Goal: Task Accomplishment & Management: Manage account settings

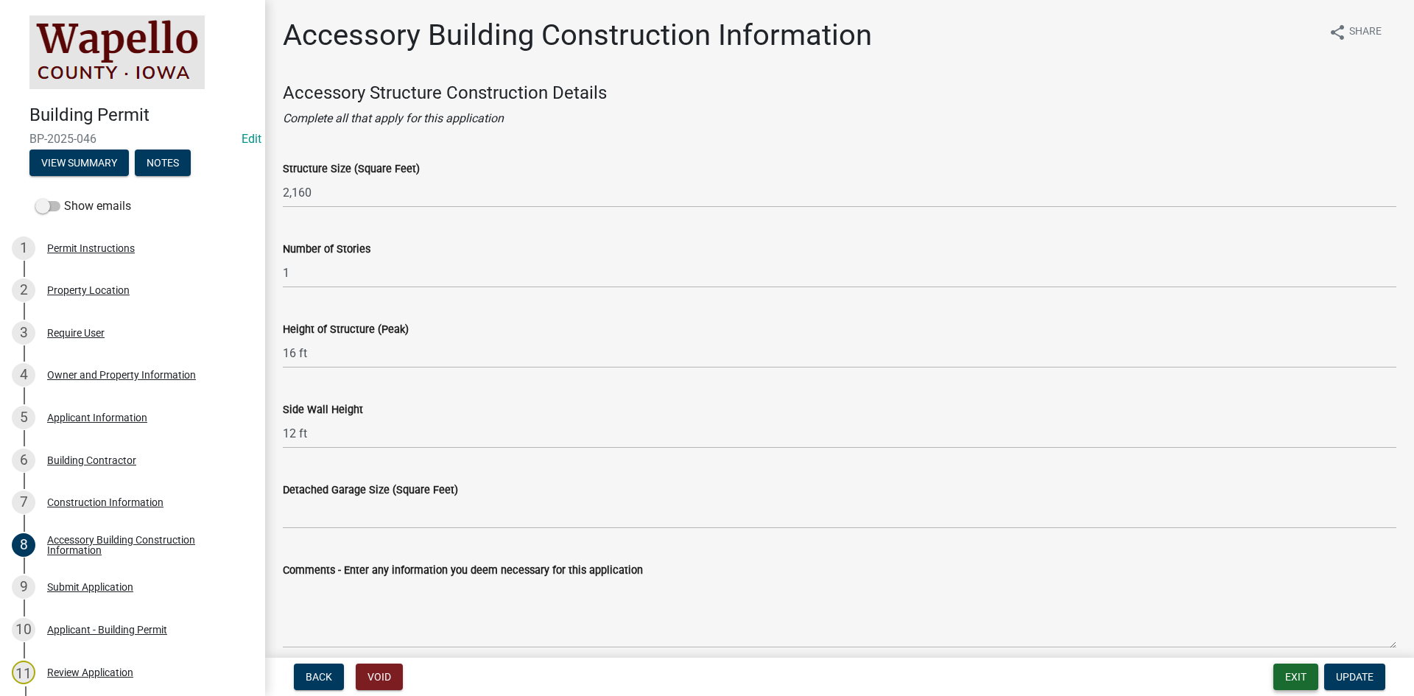
click at [1294, 680] on button "Exit" at bounding box center [1296, 677] width 45 height 27
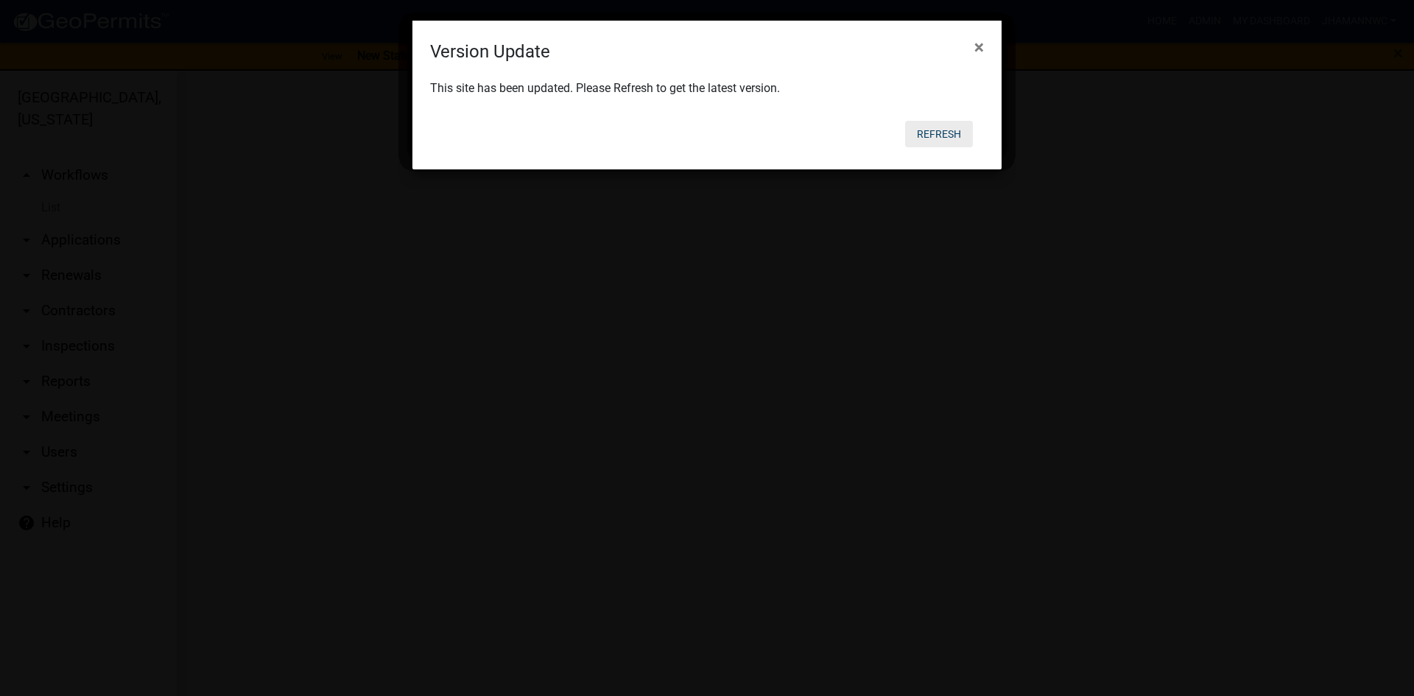
click at [951, 138] on button "Refresh" at bounding box center [939, 134] width 68 height 27
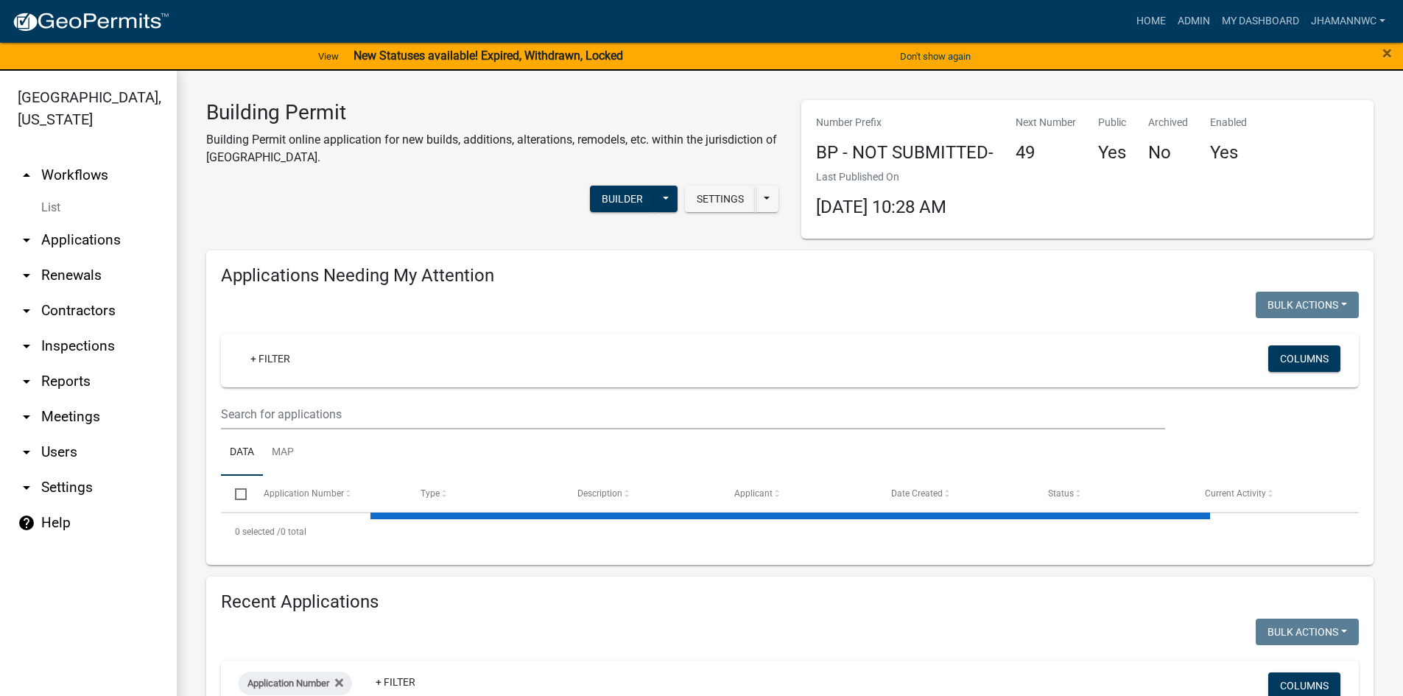
select select "3: 100"
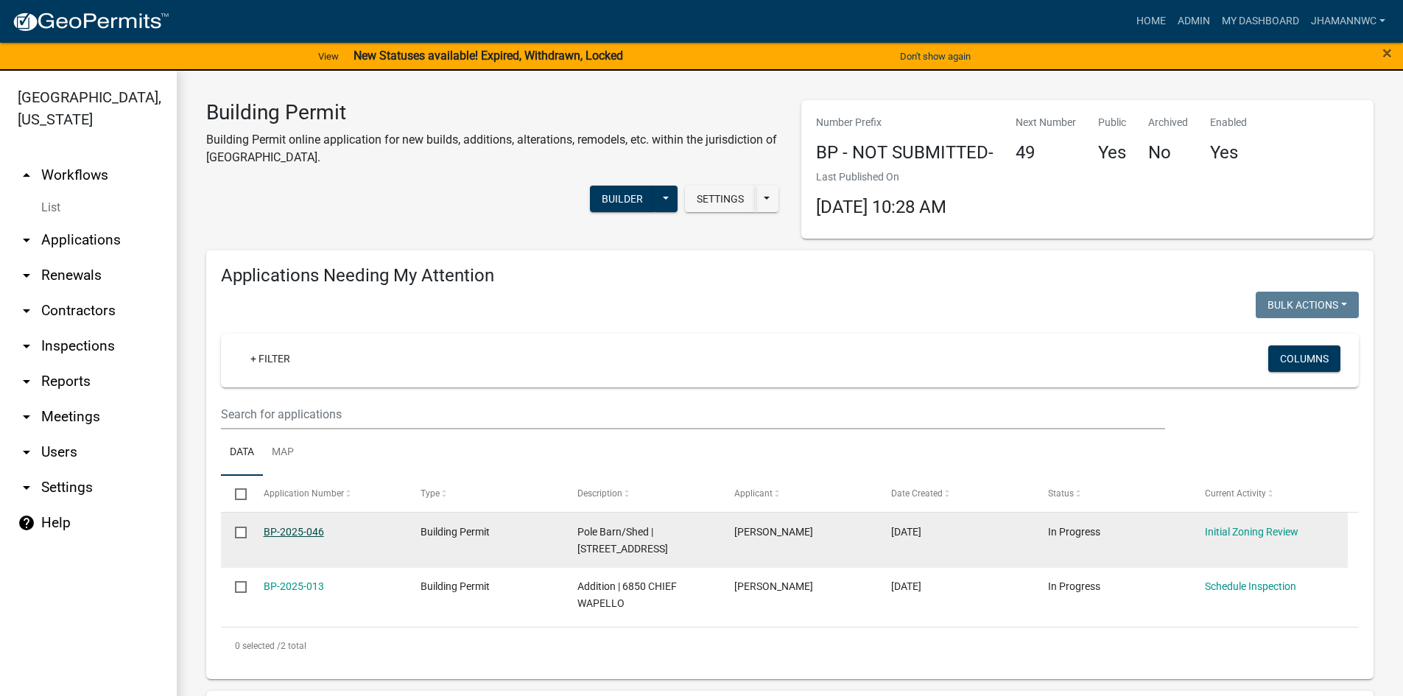
click at [311, 531] on link "BP-2025-046" at bounding box center [294, 532] width 60 height 12
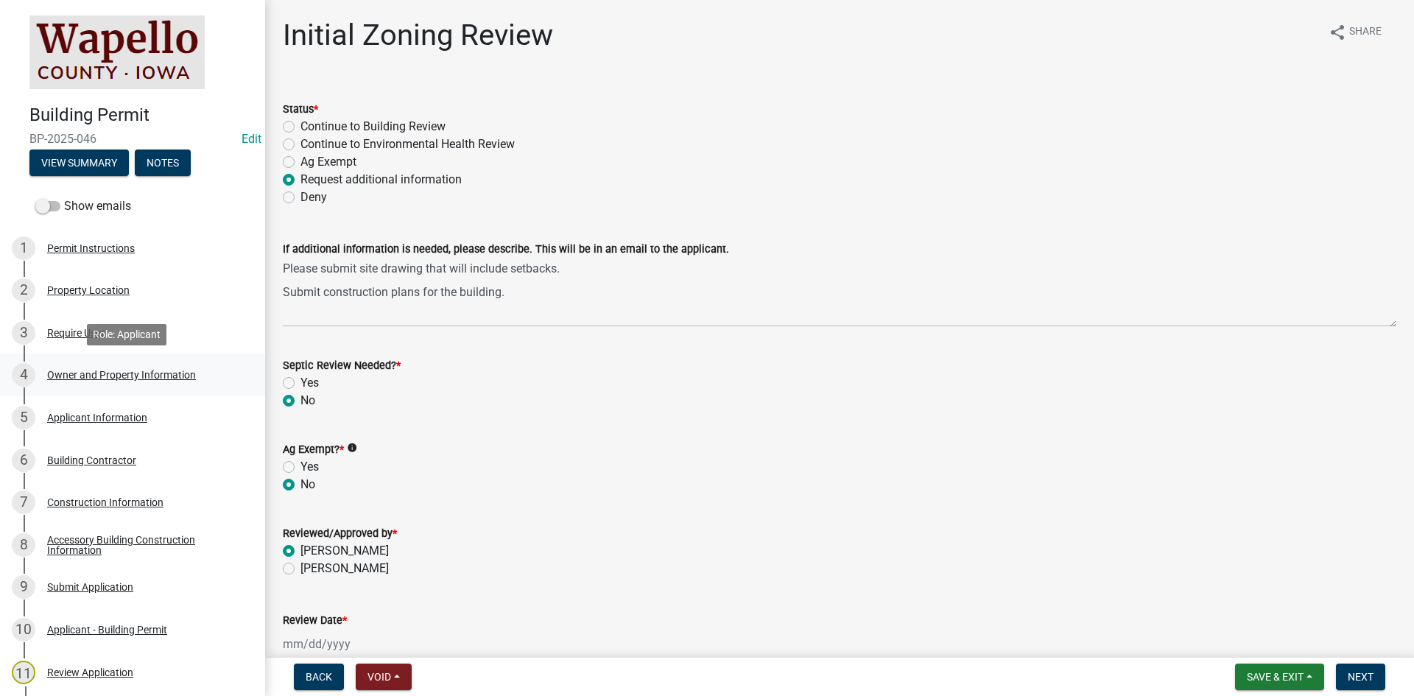
click at [128, 373] on div "Owner and Property Information" at bounding box center [121, 375] width 149 height 10
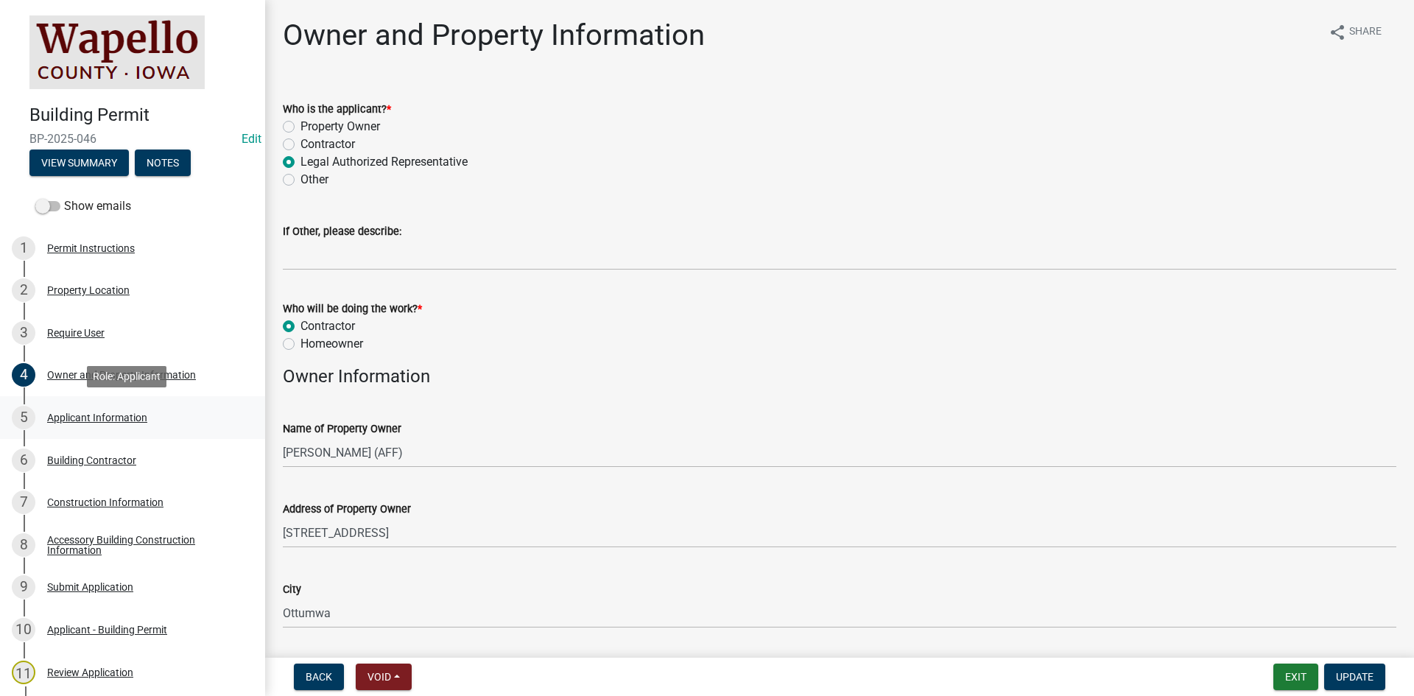
click at [128, 415] on div "Applicant Information" at bounding box center [97, 417] width 100 height 10
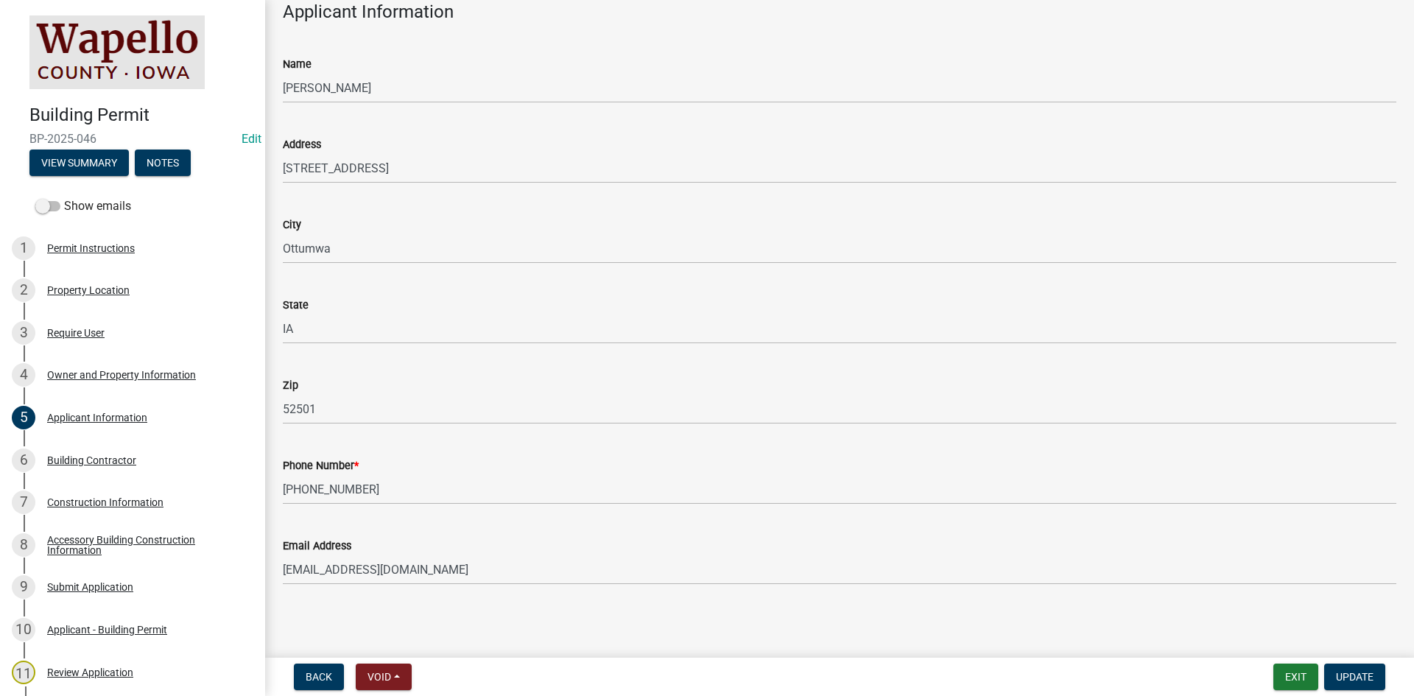
scroll to position [83, 0]
click at [124, 457] on div "Building Contractor" at bounding box center [91, 460] width 89 height 10
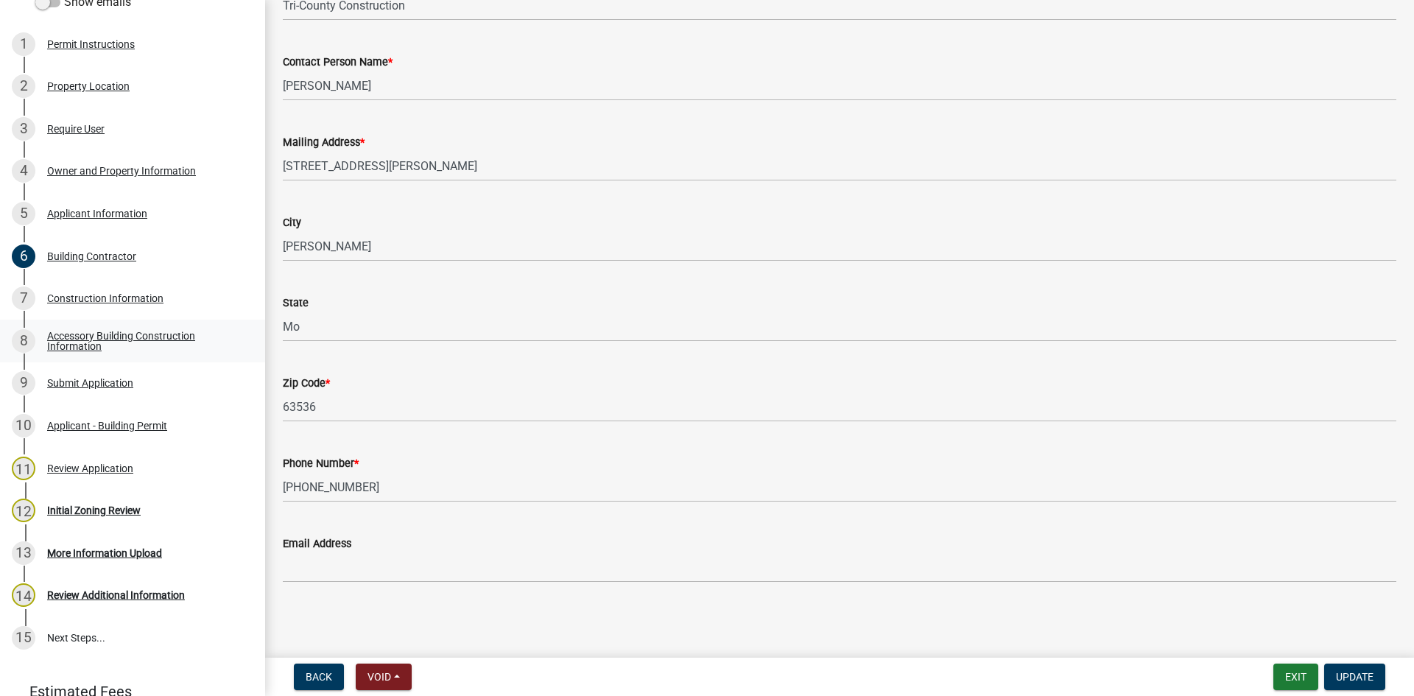
scroll to position [221, 0]
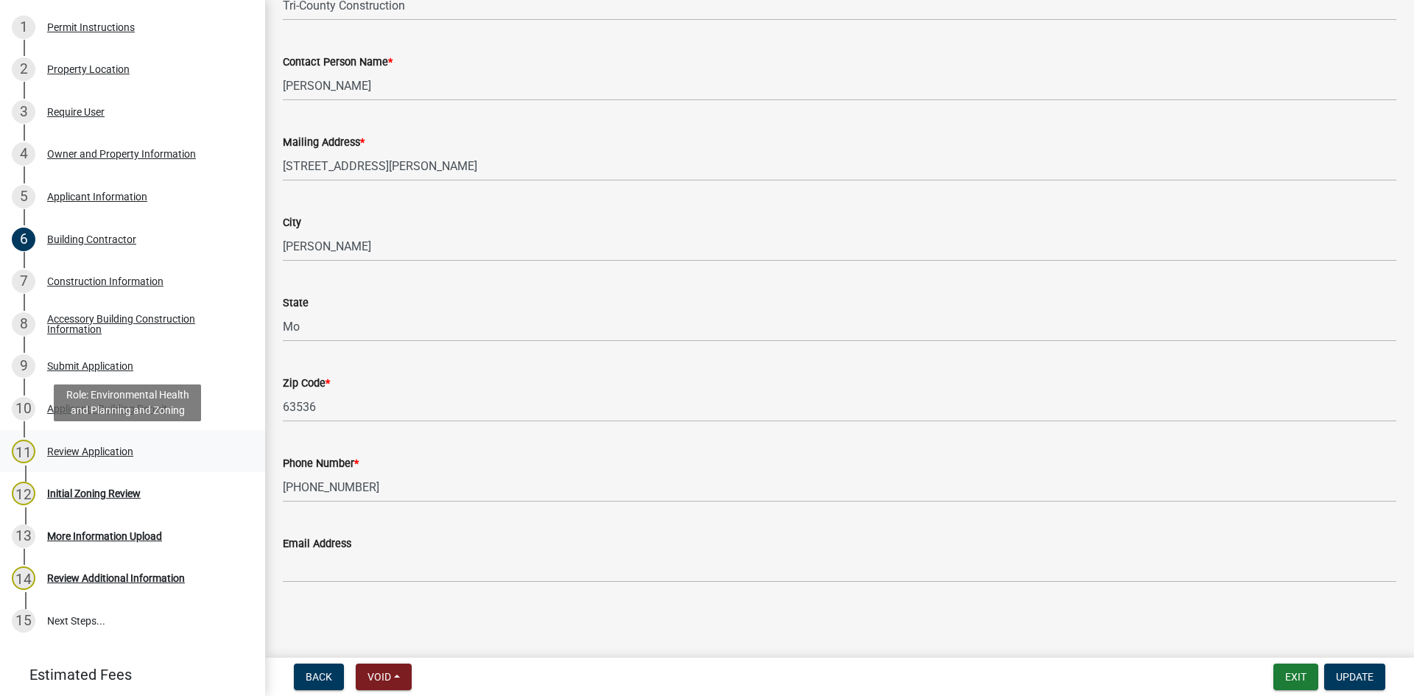
click at [95, 450] on div "Review Application" at bounding box center [90, 451] width 86 height 10
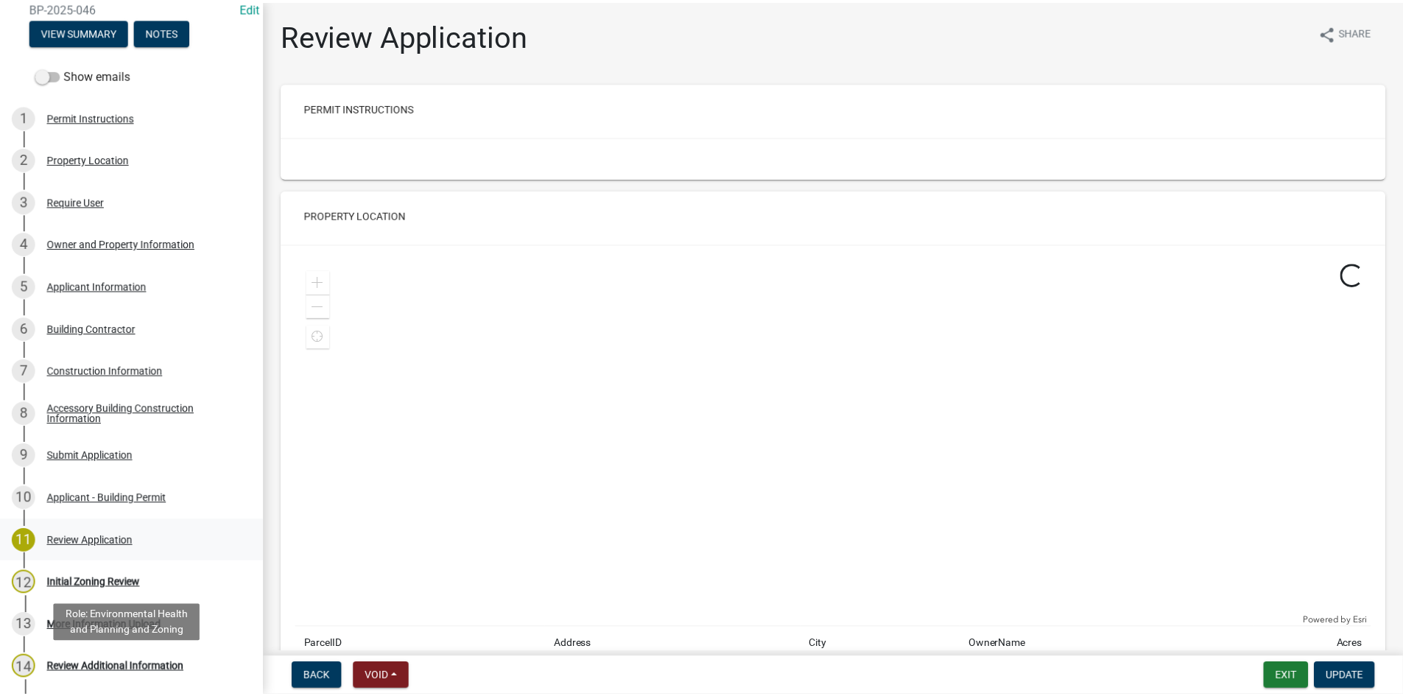
scroll to position [0, 0]
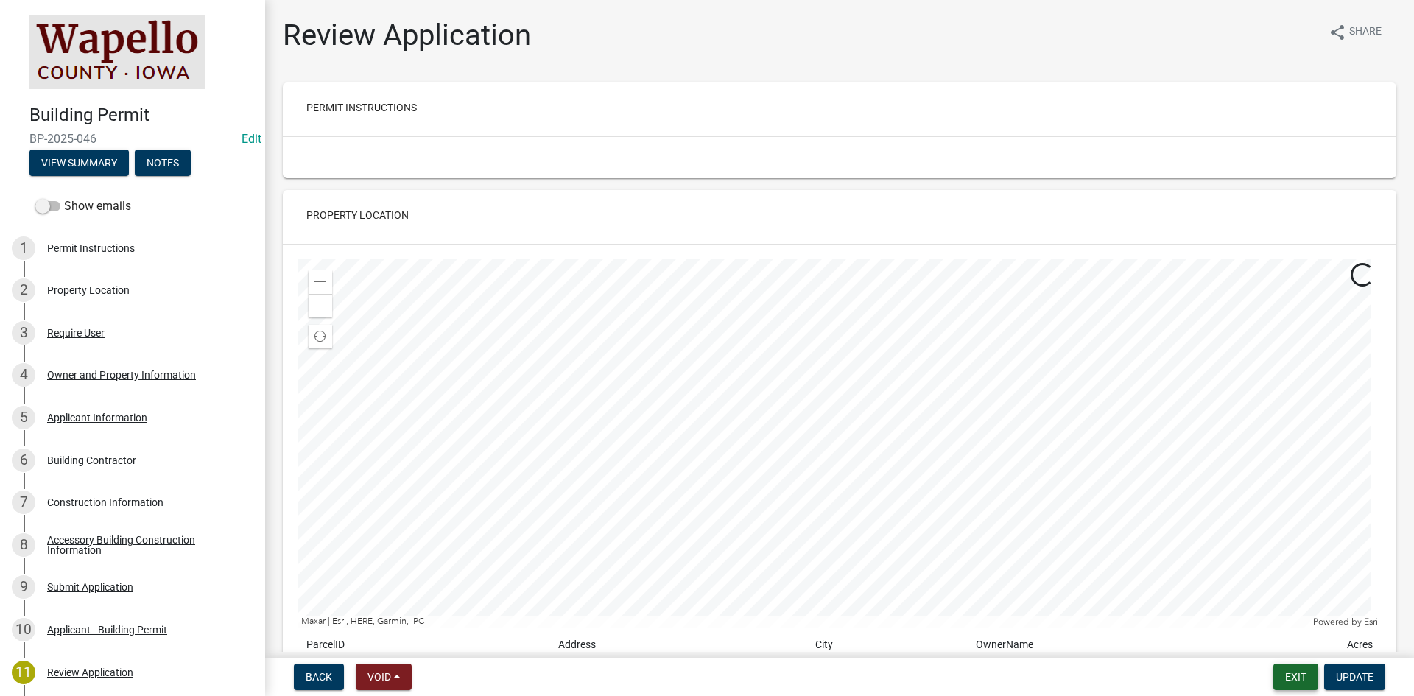
click at [1296, 678] on button "Exit" at bounding box center [1296, 677] width 45 height 27
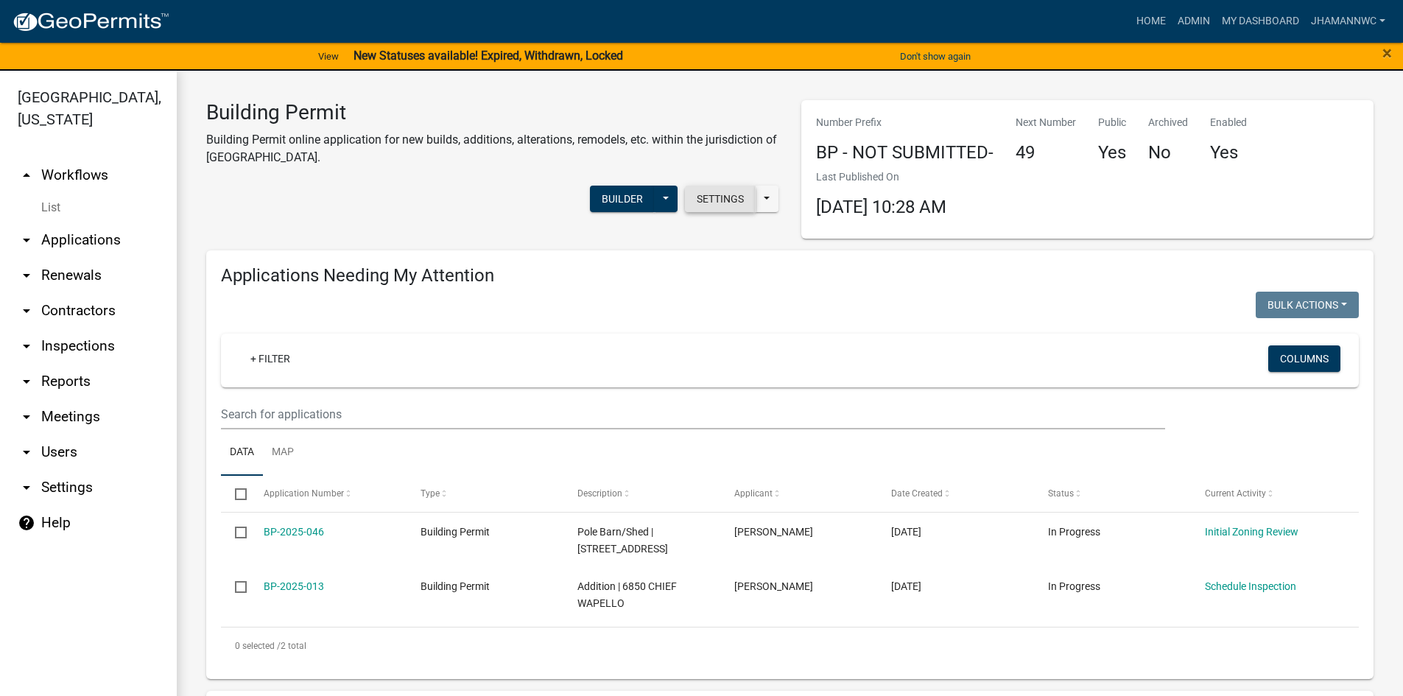
select select "3: 100"
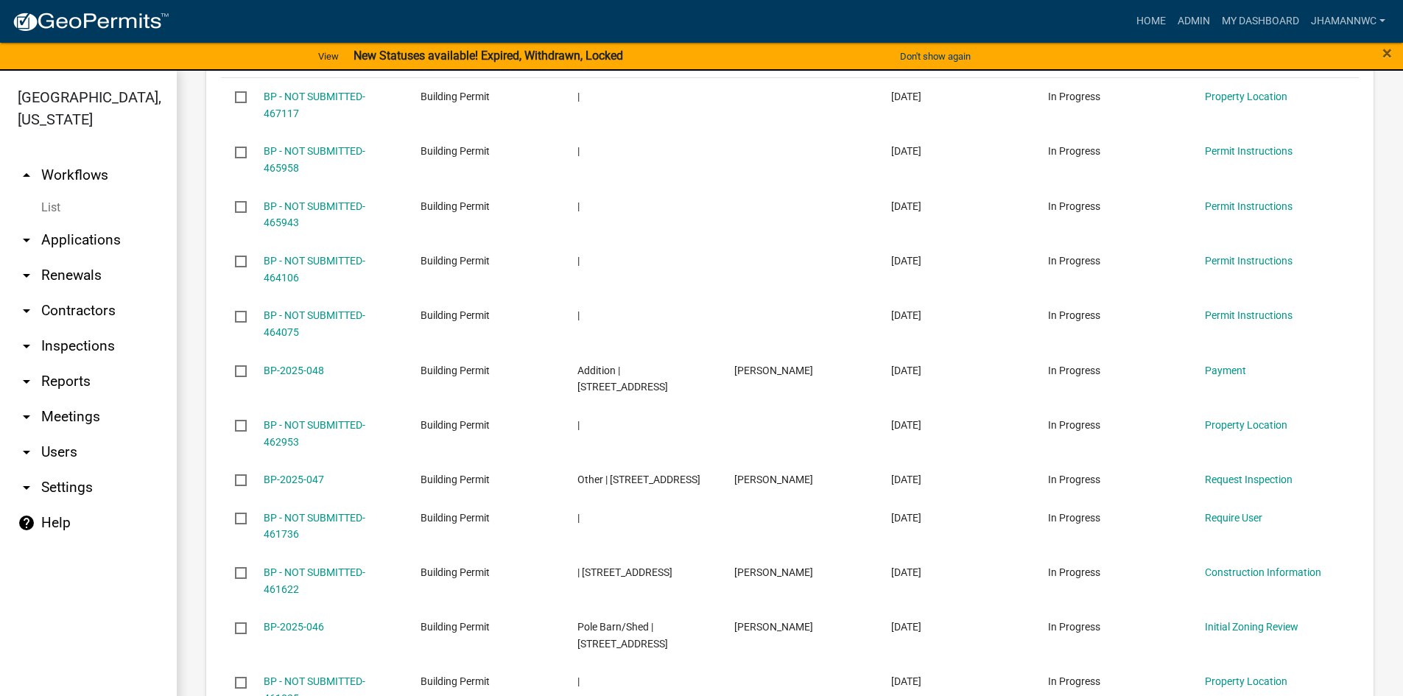
scroll to position [884, 0]
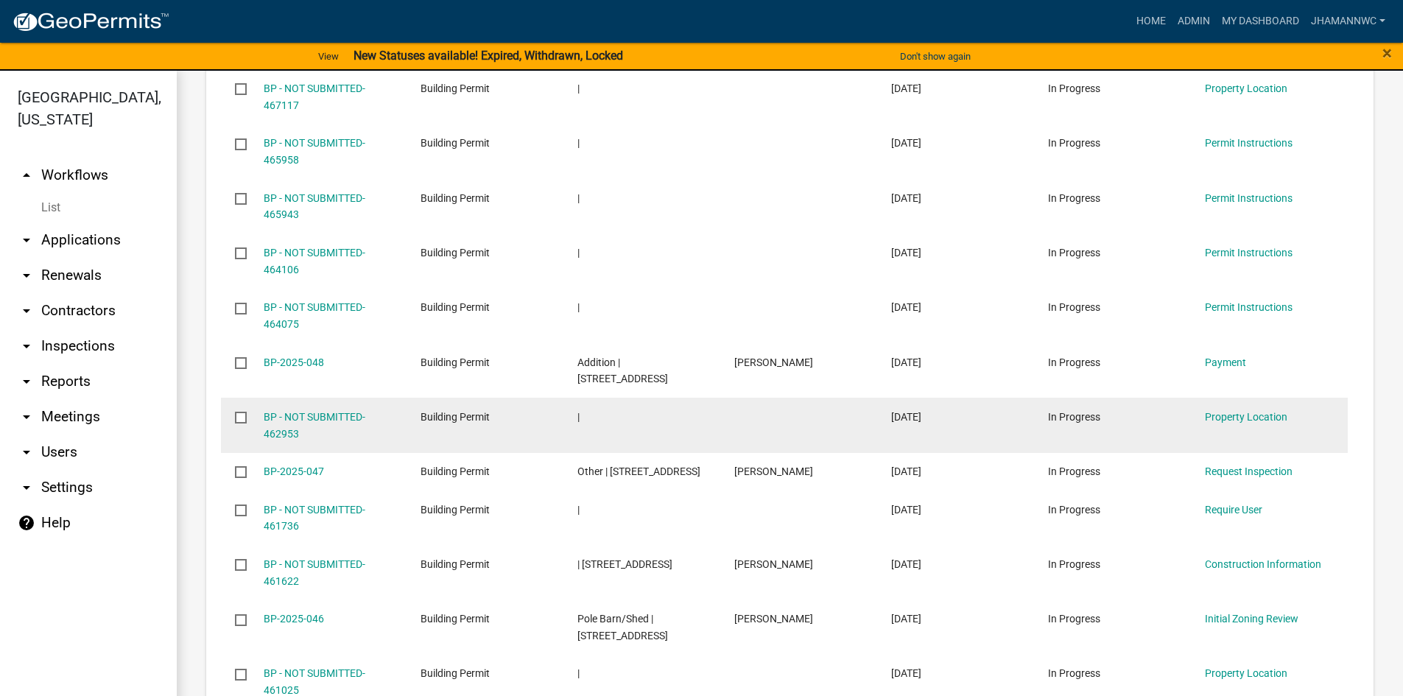
click at [236, 419] on input "checkbox" at bounding box center [240, 417] width 10 height 10
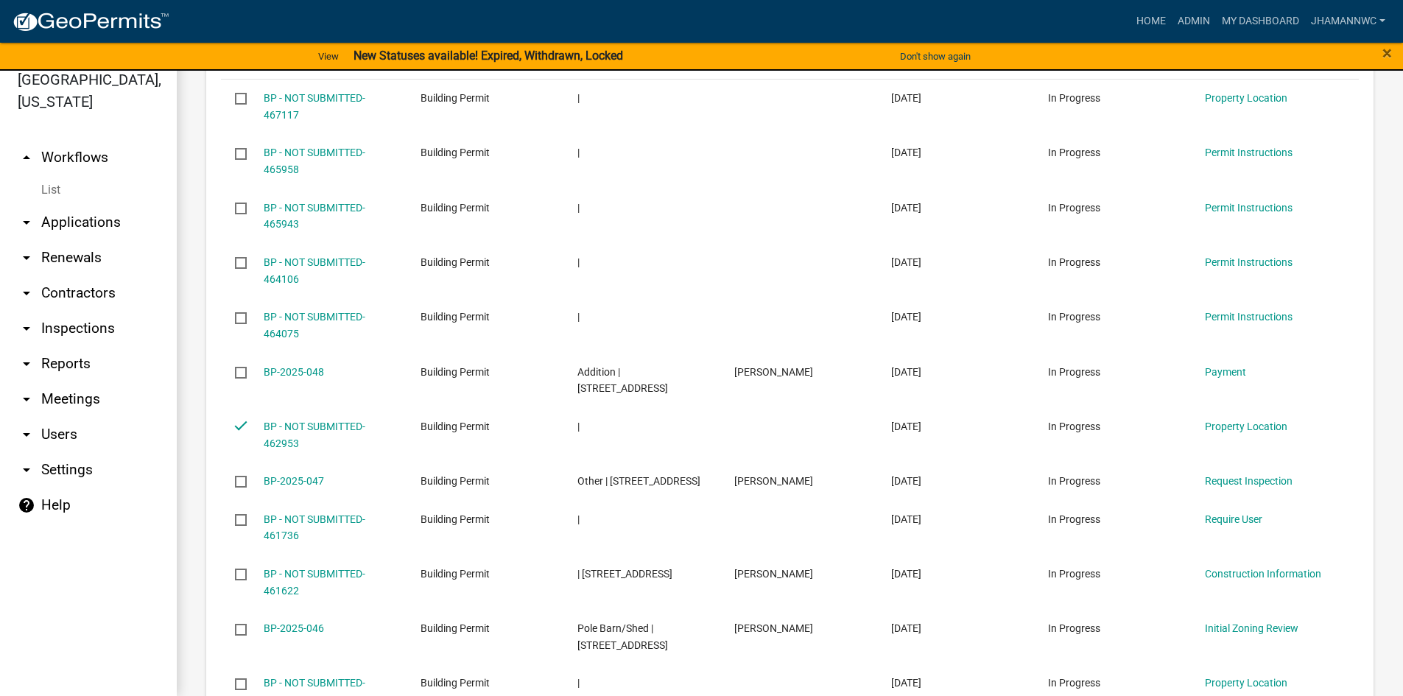
scroll to position [639, 0]
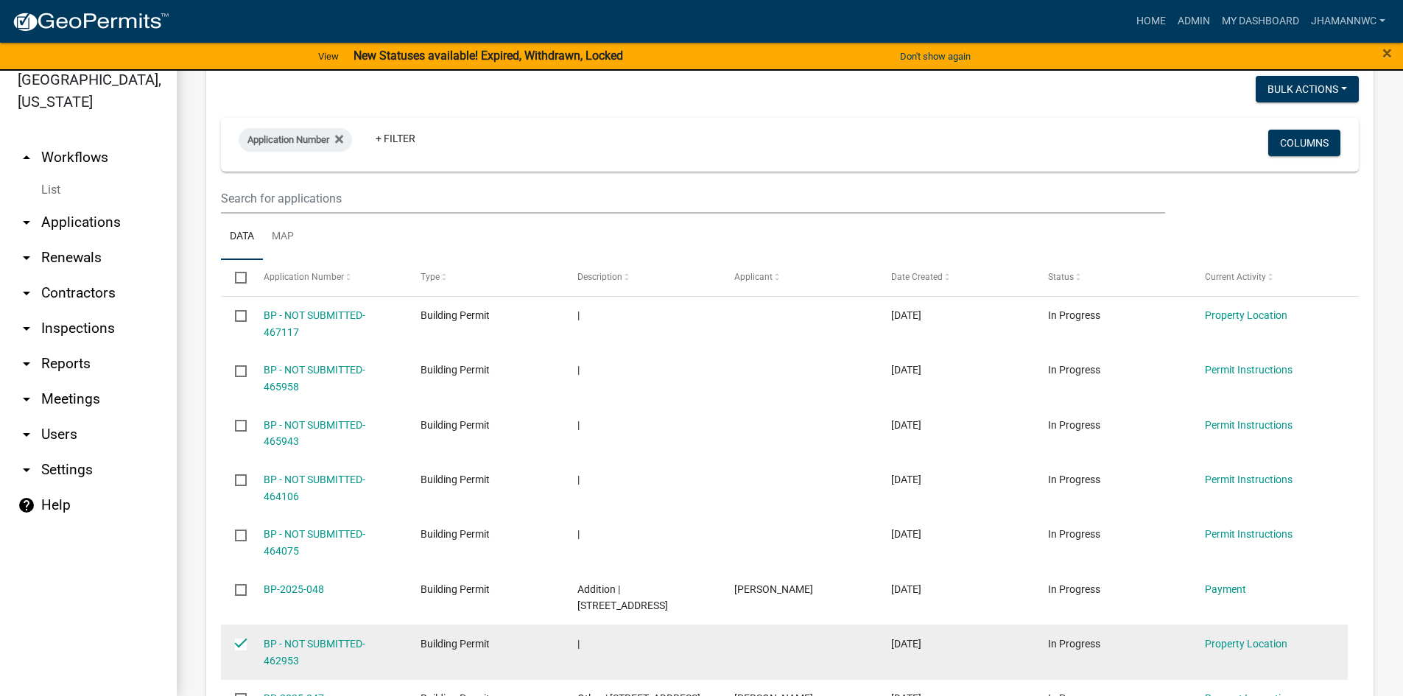
click at [238, 644] on input "checkbox" at bounding box center [240, 644] width 10 height 10
checkbox input "false"
click at [317, 647] on link "BP - NOT SUBMITTED-462953" at bounding box center [315, 652] width 102 height 29
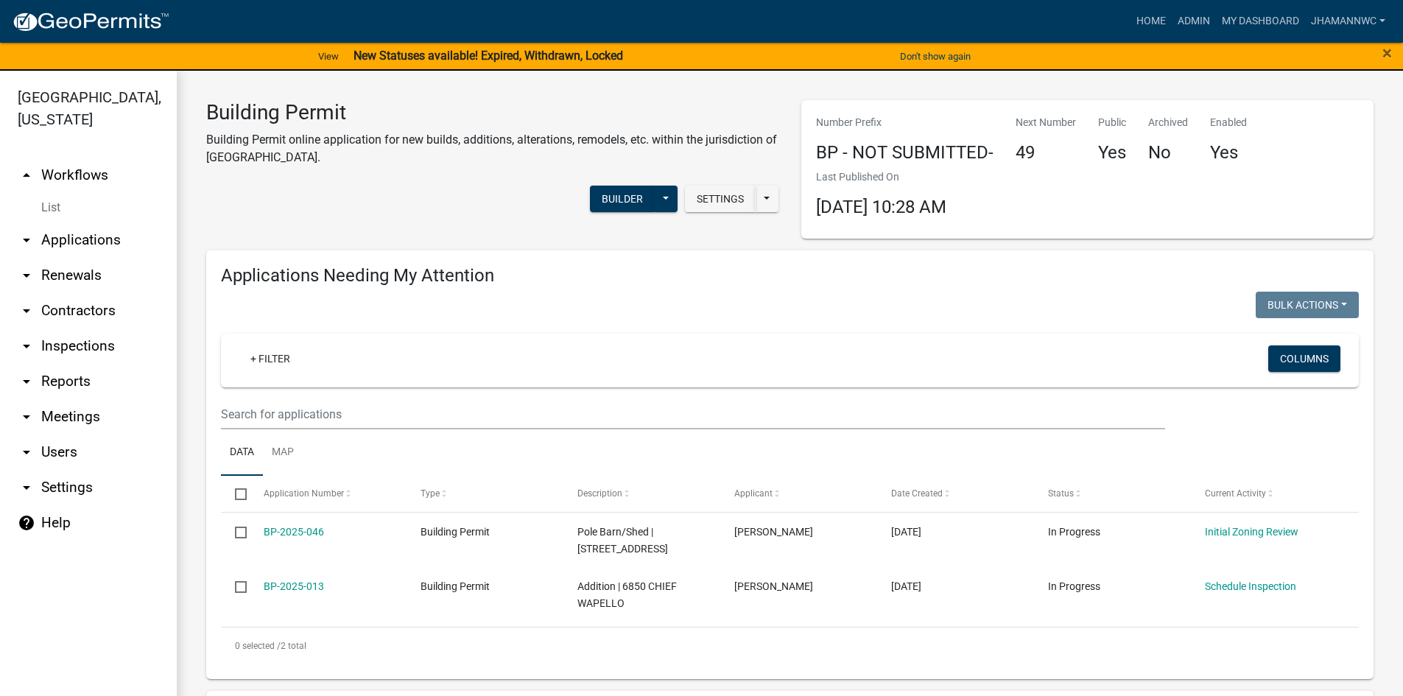
select select "3: 100"
click at [487, 53] on strong "New Statuses available! Expired, Withdrawn, Locked" at bounding box center [489, 56] width 270 height 14
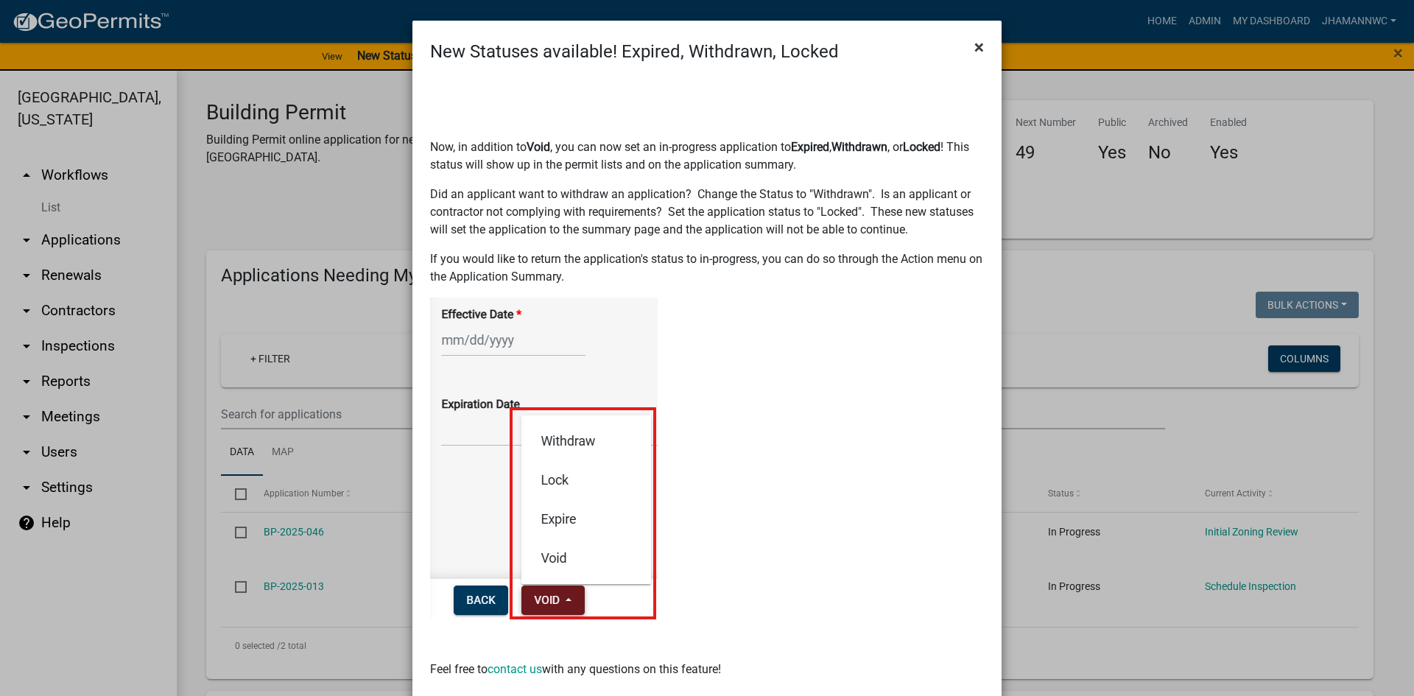
click at [982, 37] on button "×" at bounding box center [979, 47] width 33 height 41
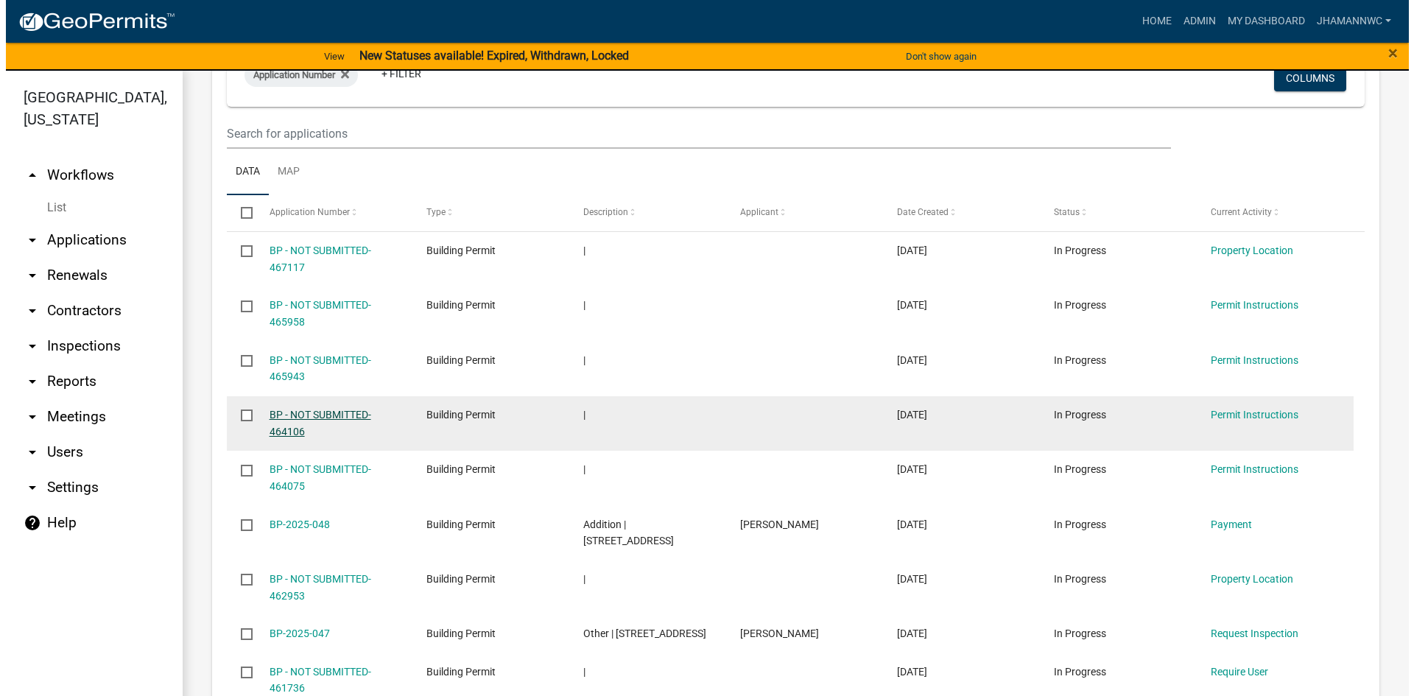
scroll to position [737, 0]
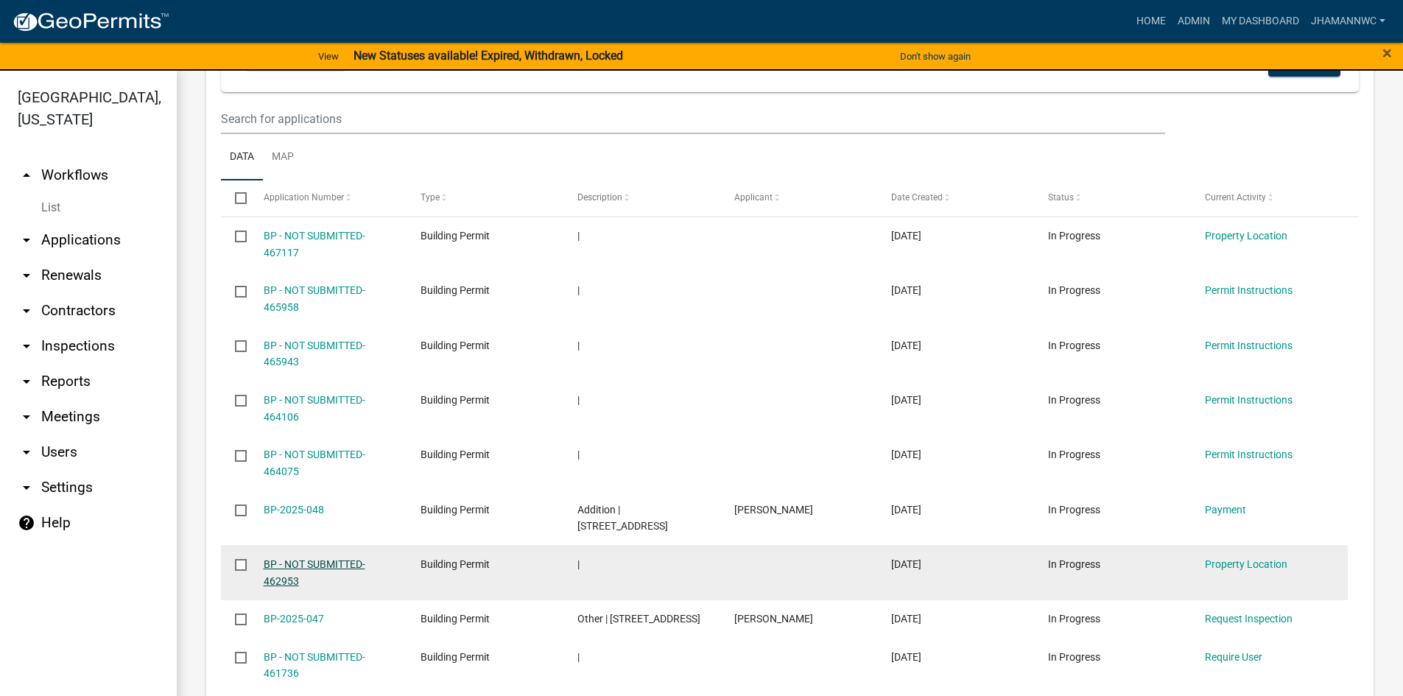
click at [294, 566] on link "BP - NOT SUBMITTED-462953" at bounding box center [315, 572] width 102 height 29
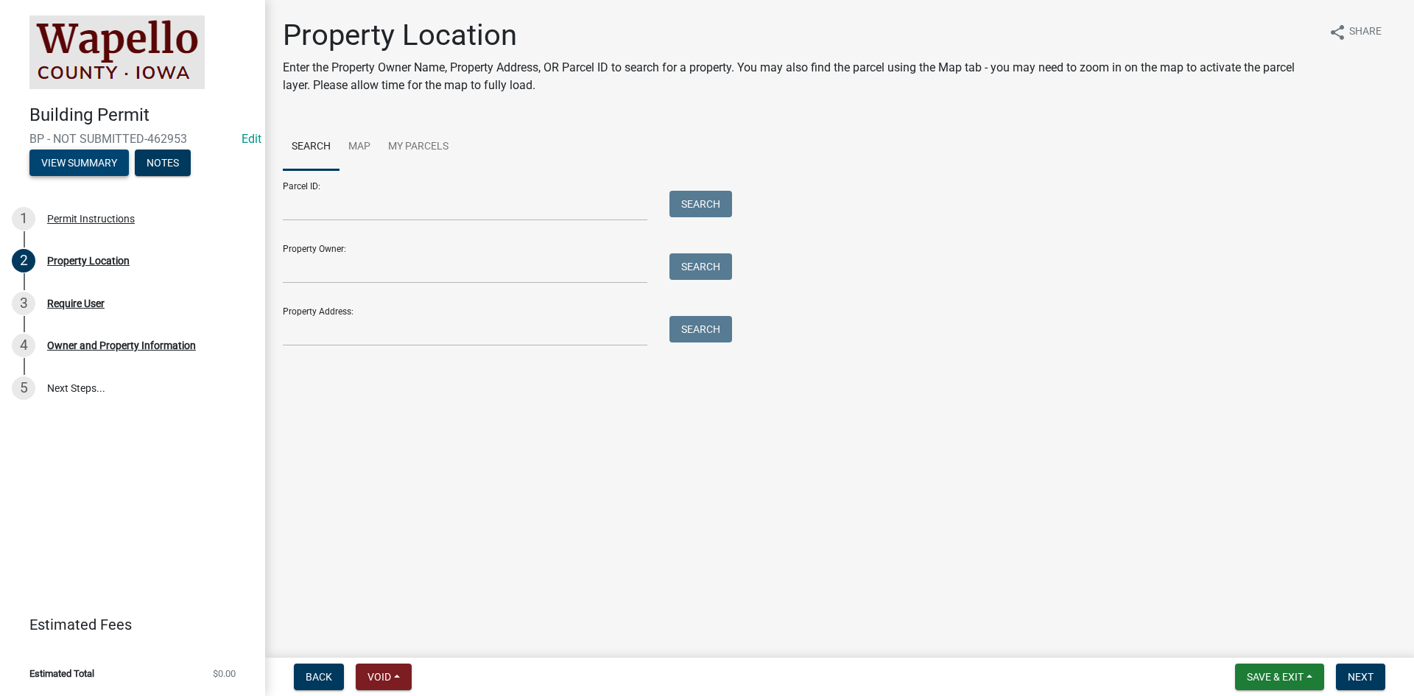
click at [104, 162] on button "View Summary" at bounding box center [78, 163] width 99 height 27
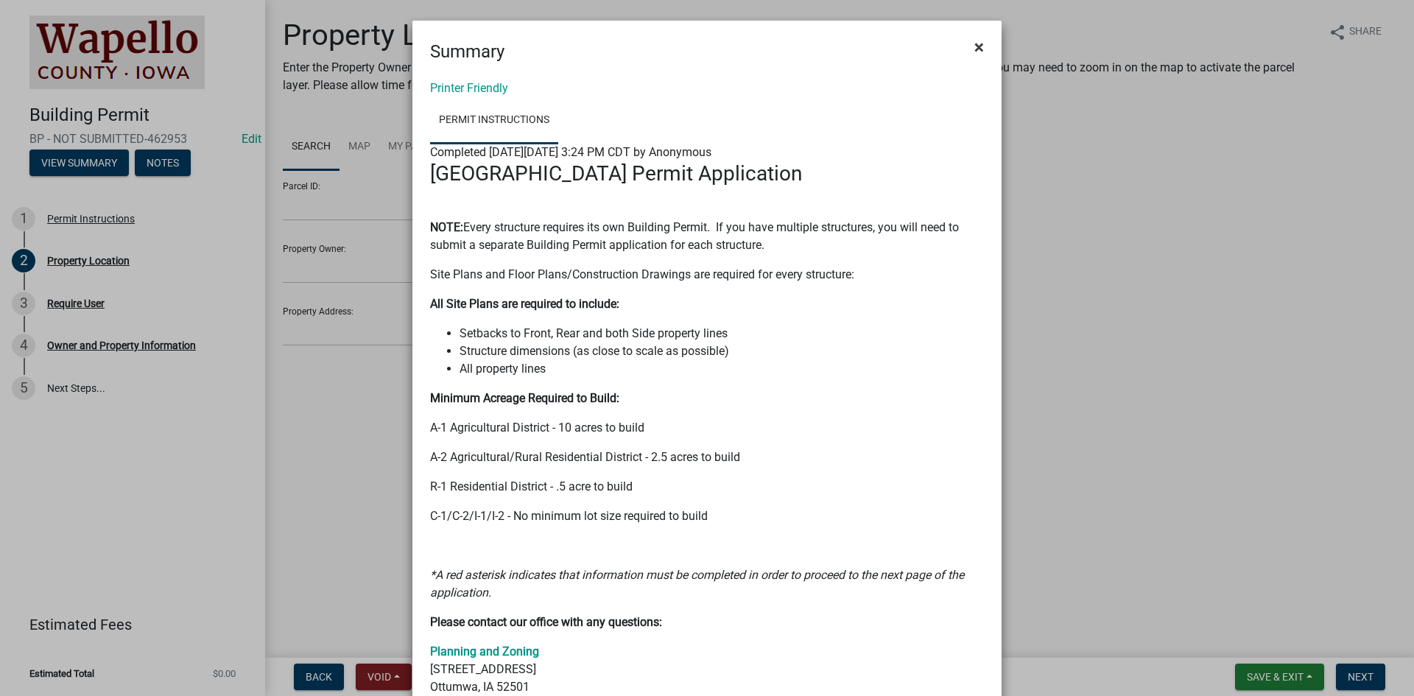
click at [963, 47] on button "×" at bounding box center [979, 47] width 33 height 41
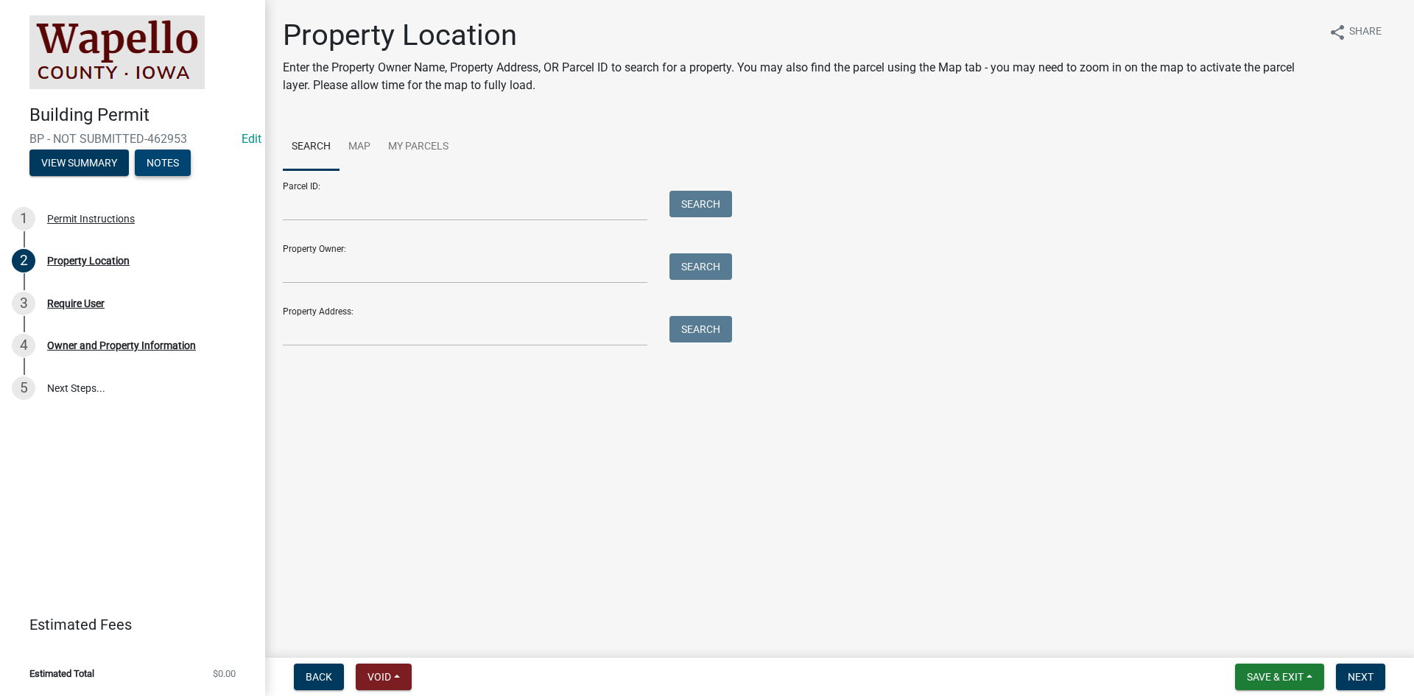
click at [177, 164] on button "Notes" at bounding box center [163, 163] width 56 height 27
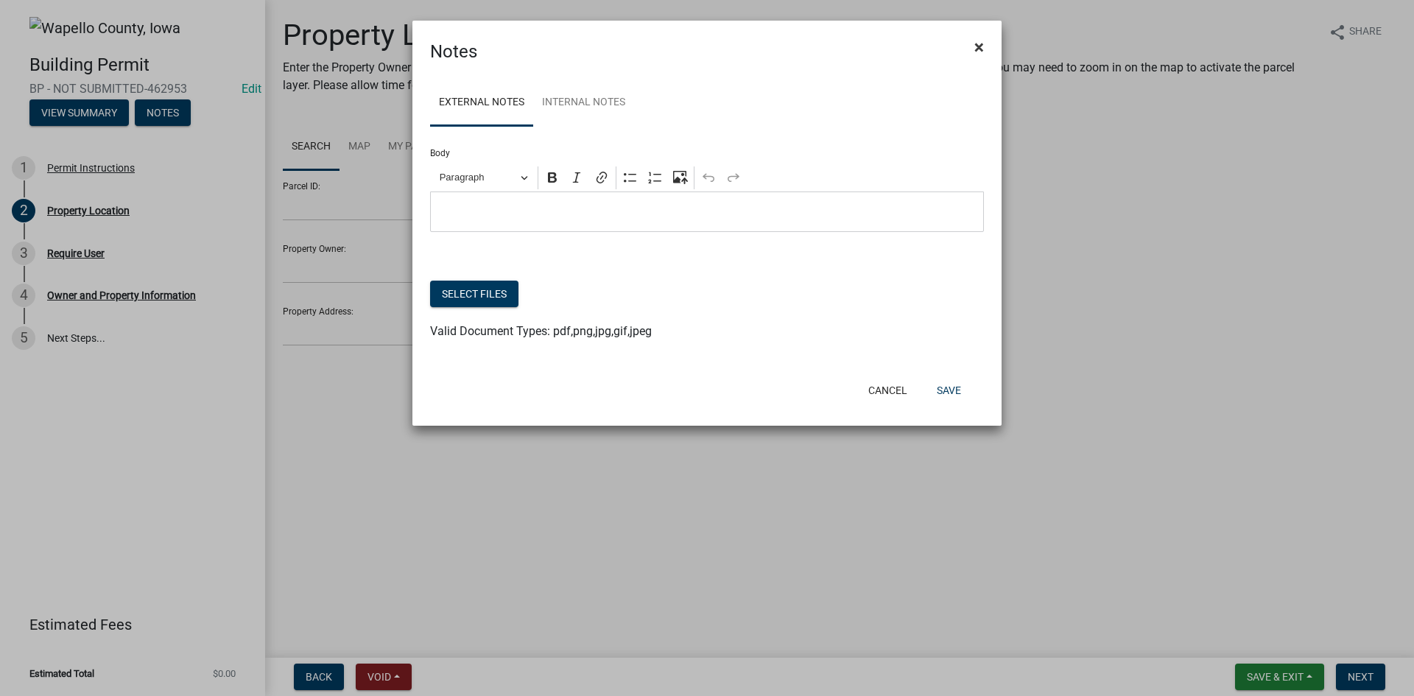
click at [974, 52] on button "×" at bounding box center [979, 47] width 33 height 41
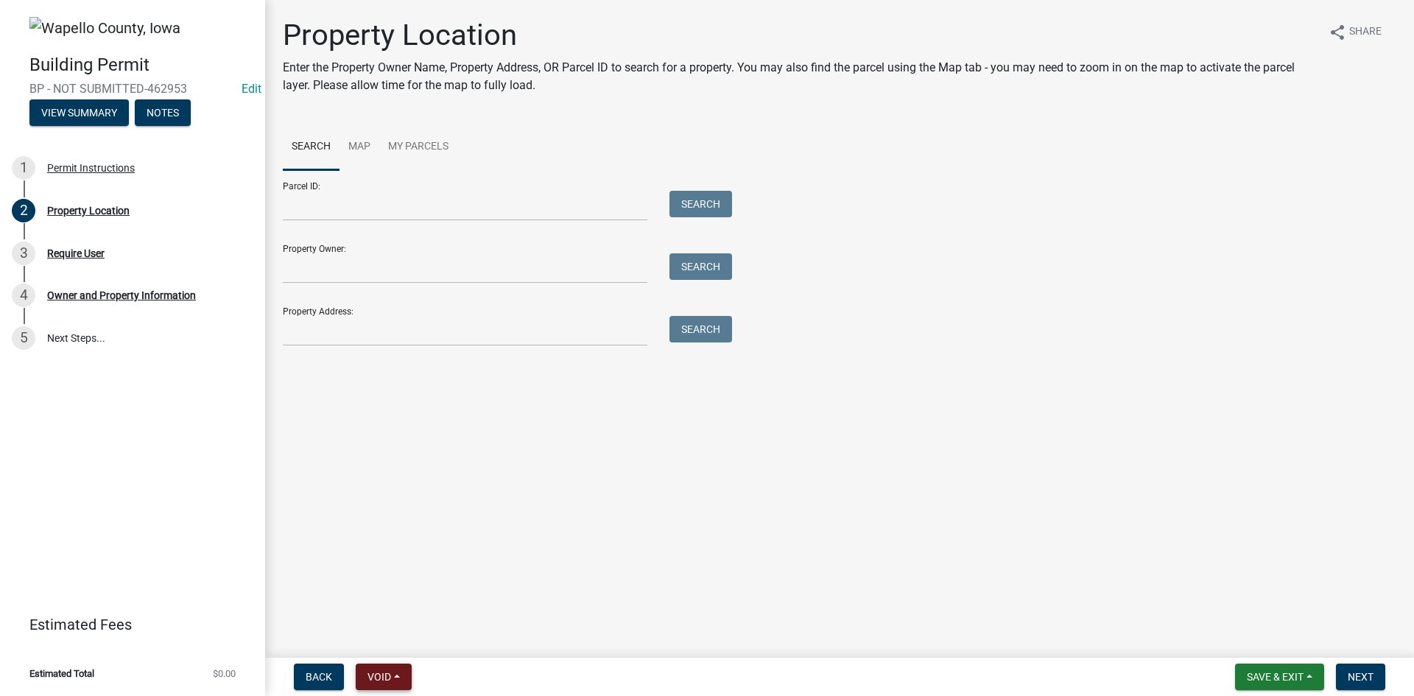
click at [400, 674] on button "Void" at bounding box center [384, 677] width 56 height 27
click at [394, 603] on button "Expire" at bounding box center [415, 603] width 118 height 35
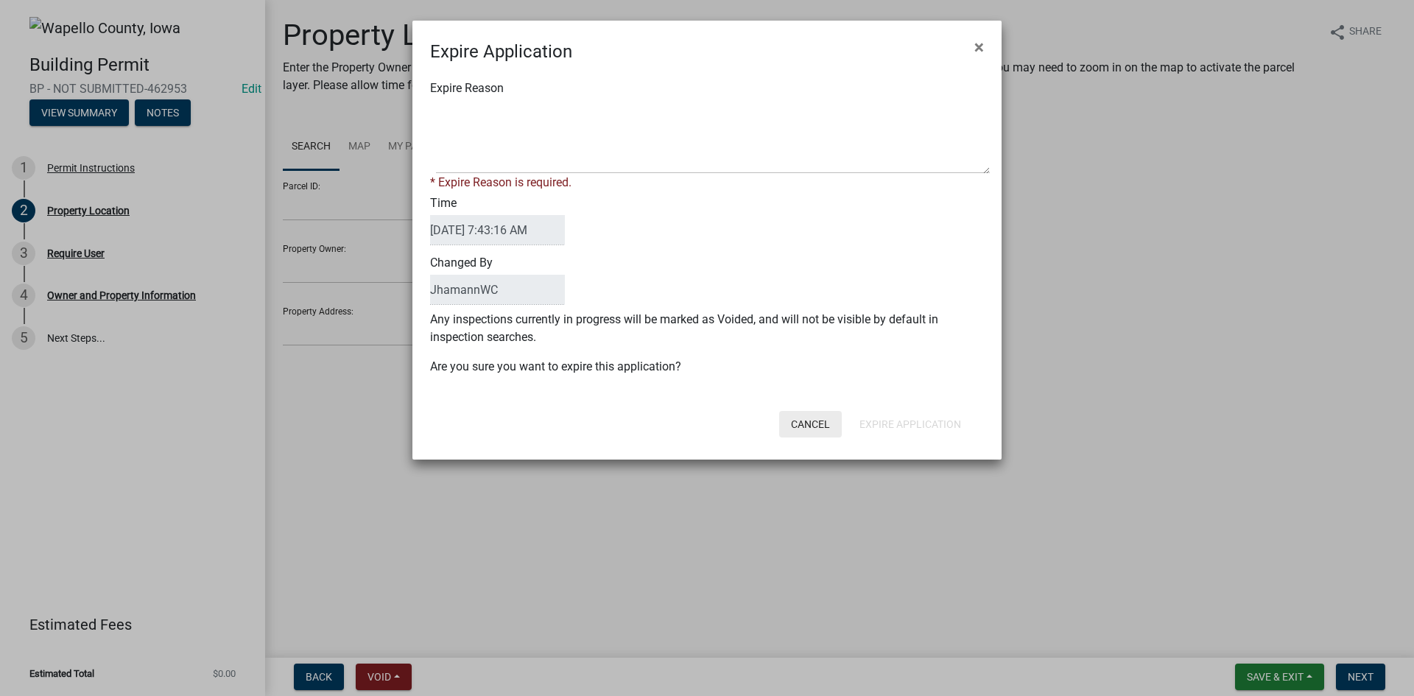
click at [812, 421] on button "Cancel" at bounding box center [810, 424] width 63 height 27
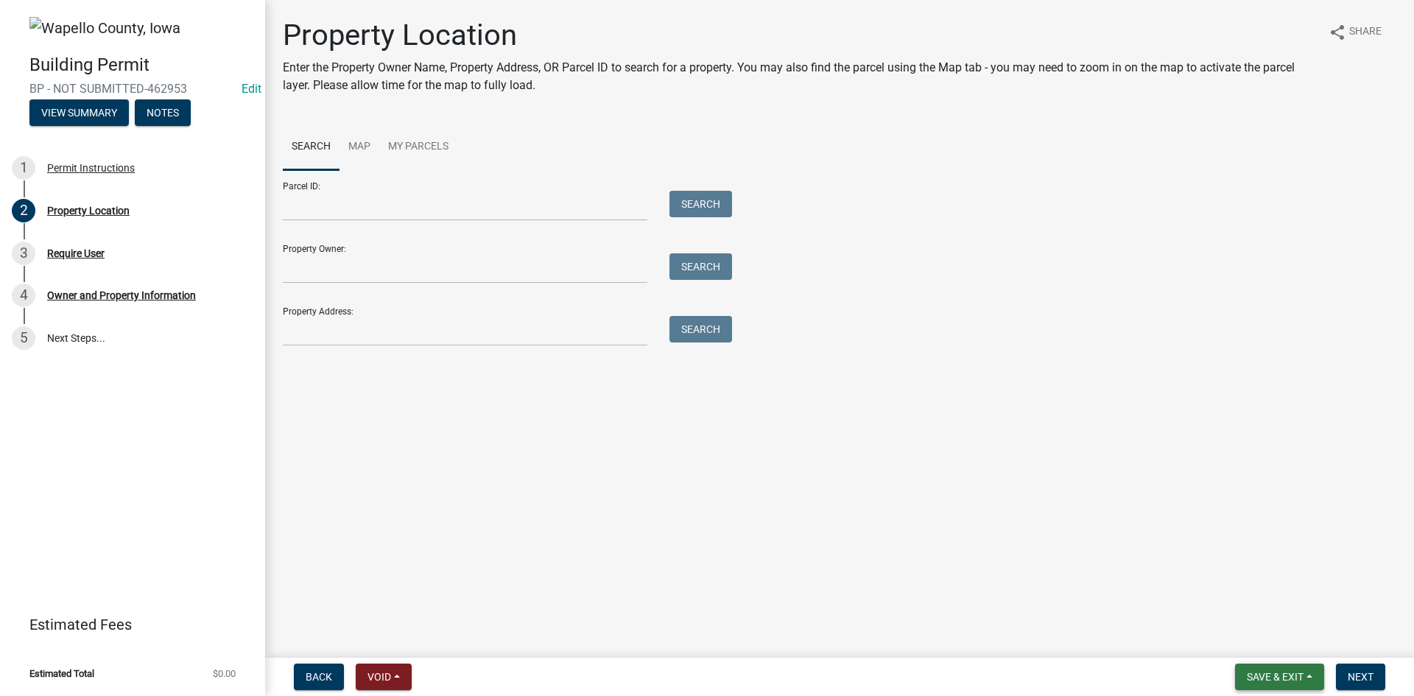
click at [1247, 675] on span "Save & Exit" at bounding box center [1275, 677] width 57 height 12
click at [1244, 641] on button "Save & Exit" at bounding box center [1266, 638] width 118 height 35
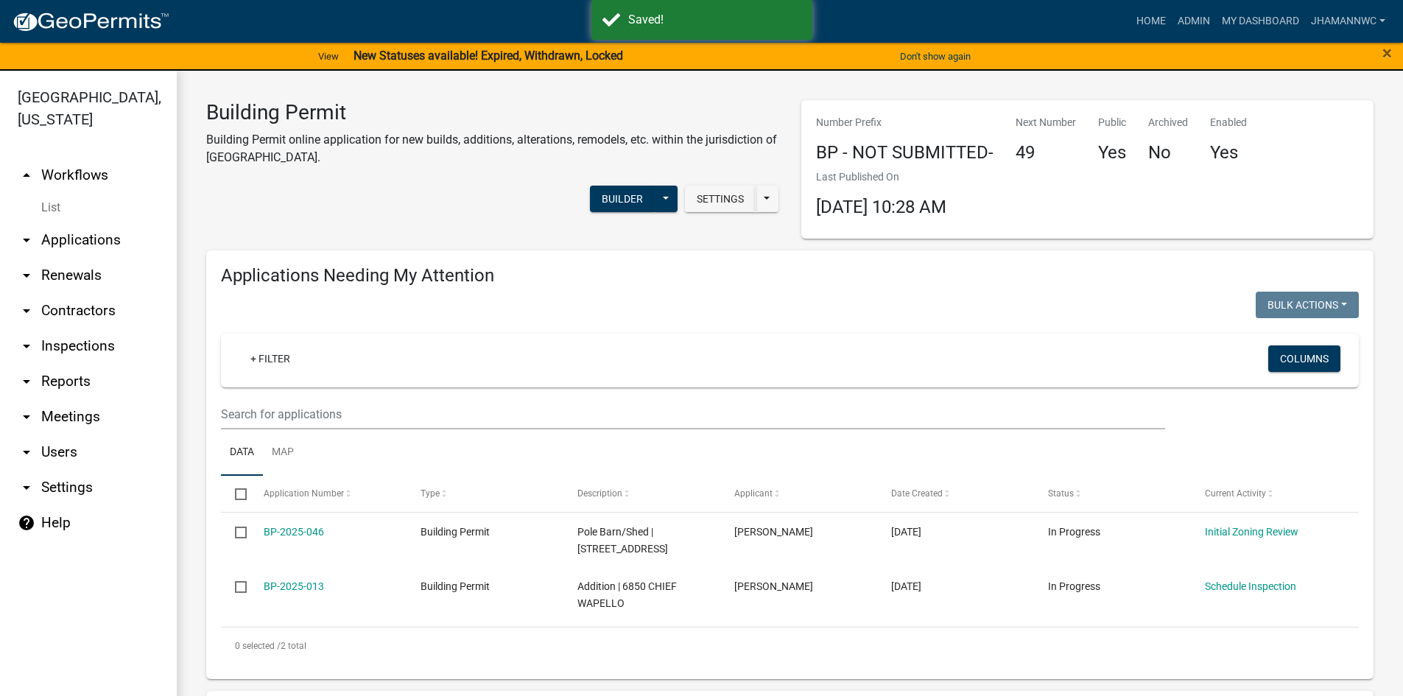
select select "3: 100"
